Goal: Task Accomplishment & Management: Use online tool/utility

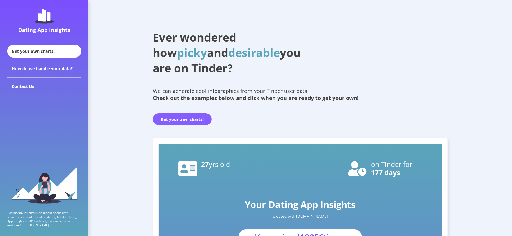
click at [182, 121] on button "Get your own charts!" at bounding box center [182, 119] width 59 height 12
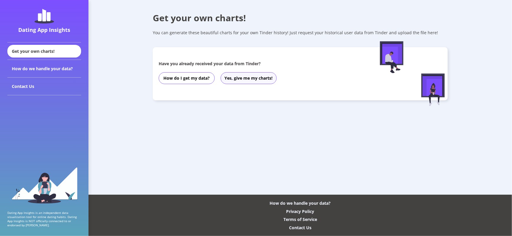
click at [263, 79] on button "Yes, give me my charts!" at bounding box center [249, 78] width 56 height 12
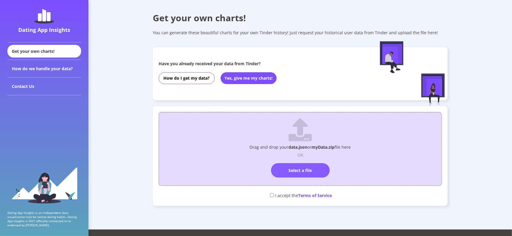
click at [303, 171] on label "Select a file" at bounding box center [300, 170] width 59 height 14
click at [300, 160] on input "Select a file" at bounding box center [300, 160] width 0 height 0
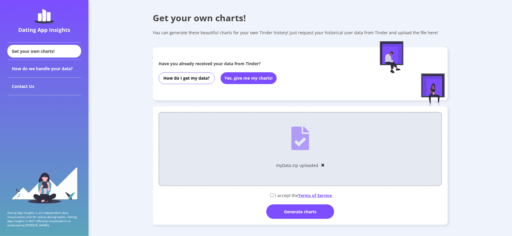
click at [319, 195] on span "Terms of Service" at bounding box center [315, 196] width 34 height 6
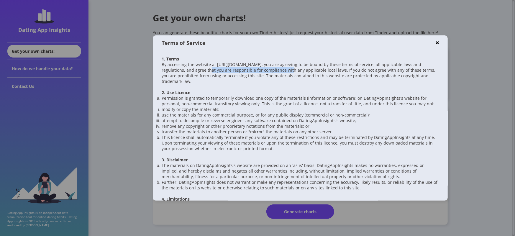
drag, startPoint x: 191, startPoint y: 68, endPoint x: 271, endPoint y: 73, distance: 80.4
click at [271, 73] on p "By accessing the website at [URL][DOMAIN_NAME], you are agreeing to be bound by…" at bounding box center [300, 73] width 277 height 22
click at [281, 88] on div "1. Terms By accessing the website at [URL][DOMAIN_NAME], you are agreeing to be…" at bounding box center [300, 218] width 277 height 325
drag, startPoint x: 164, startPoint y: 99, endPoint x: 208, endPoint y: 97, distance: 44.0
click at [208, 97] on li "Permission is granted to temporarily download one copy of the materials (inform…" at bounding box center [300, 114] width 277 height 39
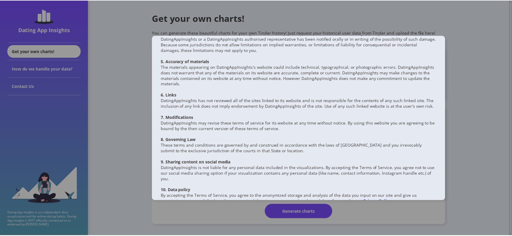
scroll to position [191, 0]
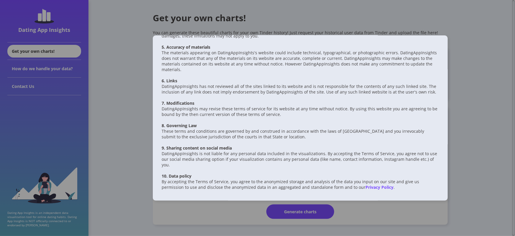
click at [476, 71] on div at bounding box center [257, 118] width 515 height 236
